Goal: Check status

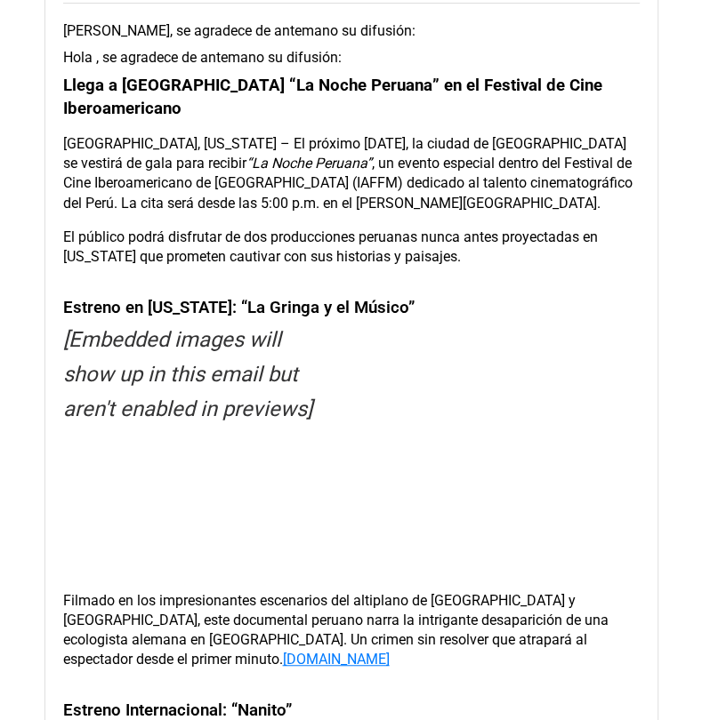
scroll to position [373, 0]
